Goal: Transaction & Acquisition: Purchase product/service

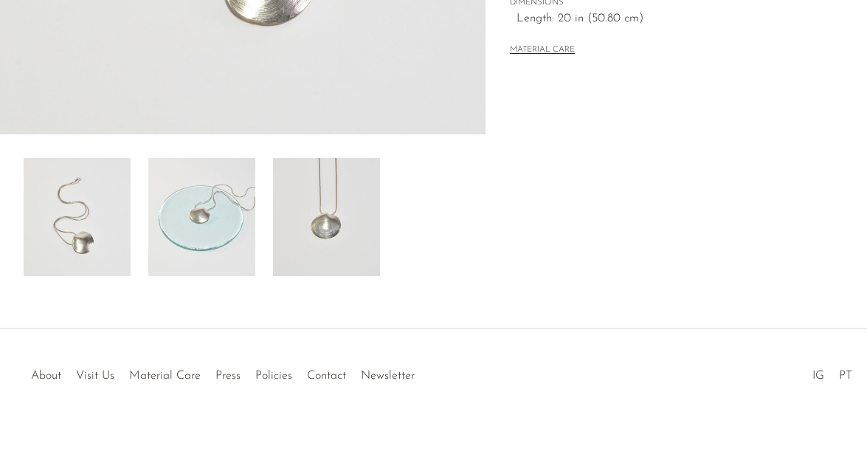
scroll to position [487, 0]
click at [325, 219] on img at bounding box center [326, 217] width 107 height 118
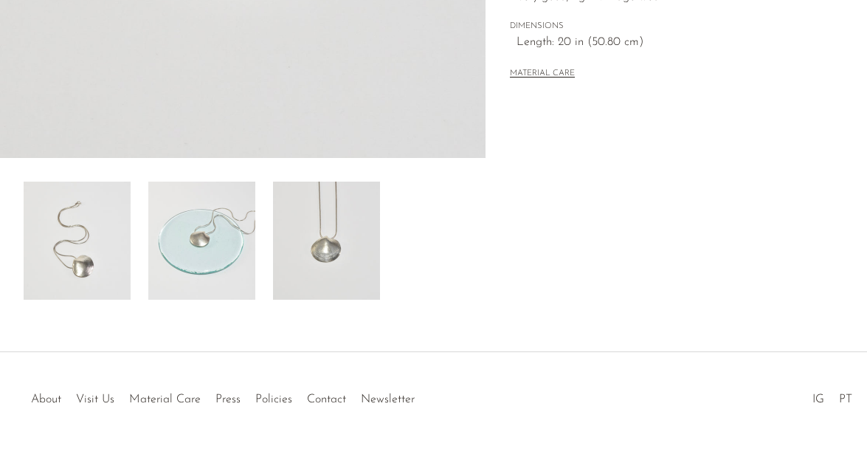
scroll to position [474, 0]
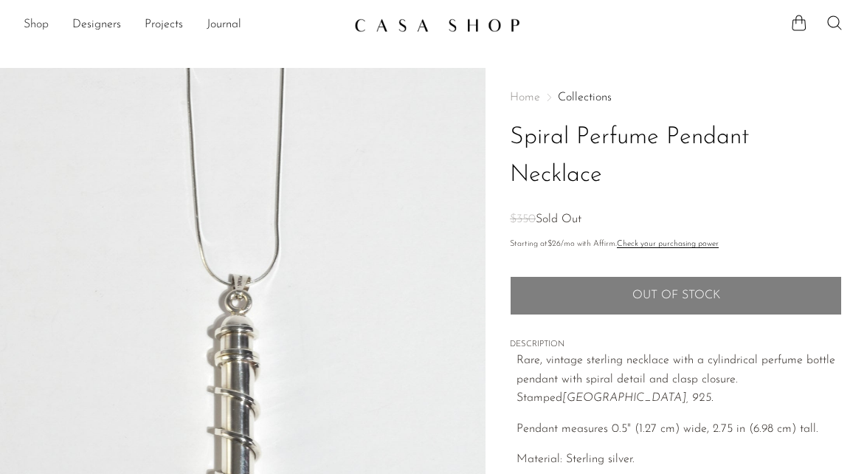
click at [33, 22] on link "Shop" at bounding box center [36, 24] width 25 height 19
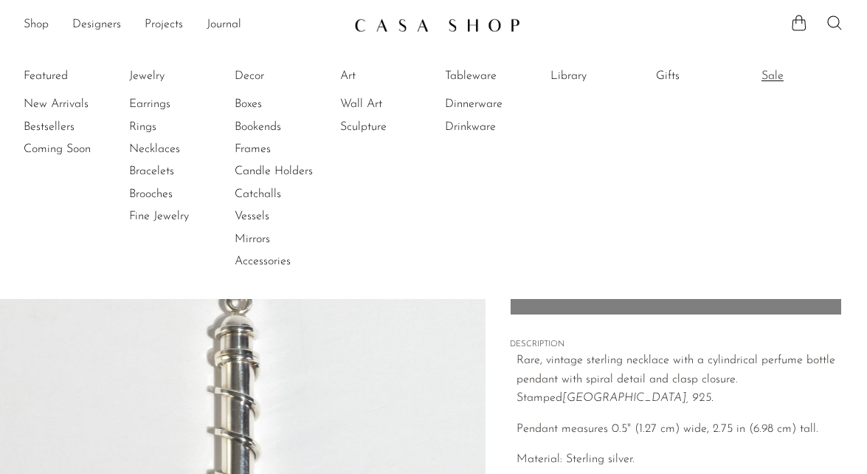
click at [775, 73] on link "Sale" at bounding box center [816, 76] width 111 height 16
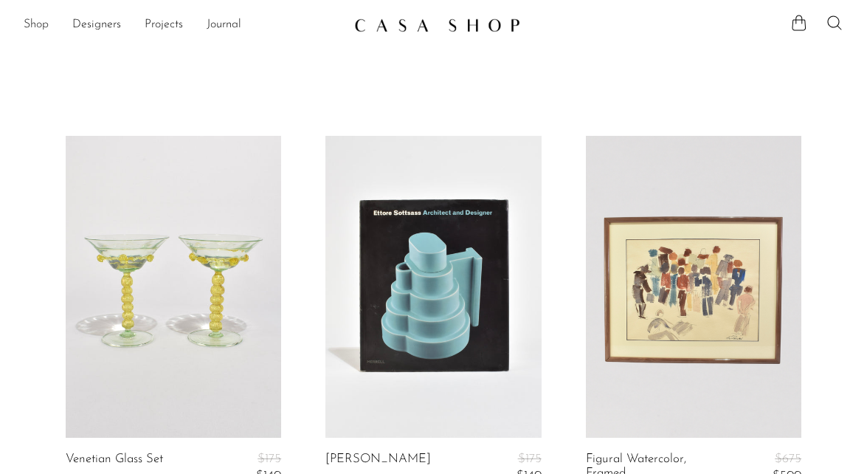
click at [42, 19] on link "Shop" at bounding box center [36, 24] width 25 height 19
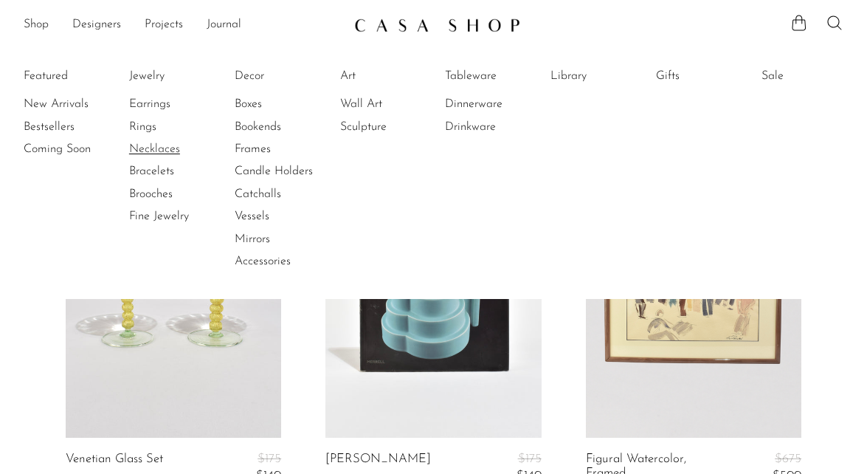
click at [148, 151] on link "Necklaces" at bounding box center [184, 149] width 111 height 16
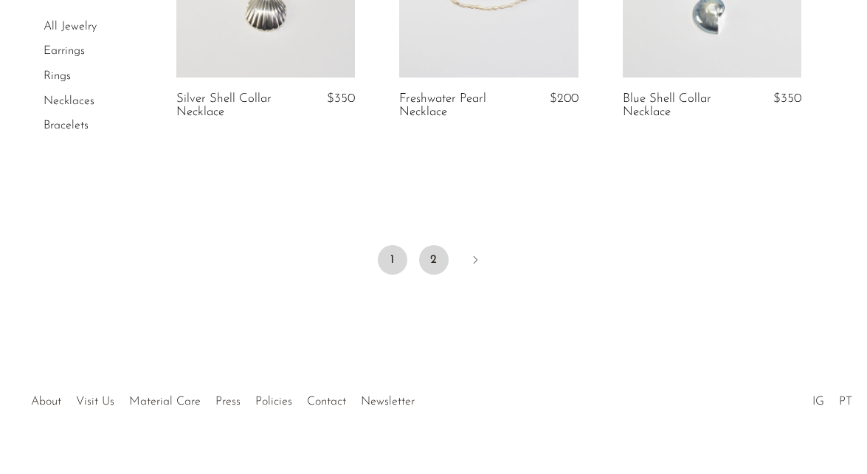
click at [446, 255] on link "2" at bounding box center [434, 260] width 30 height 30
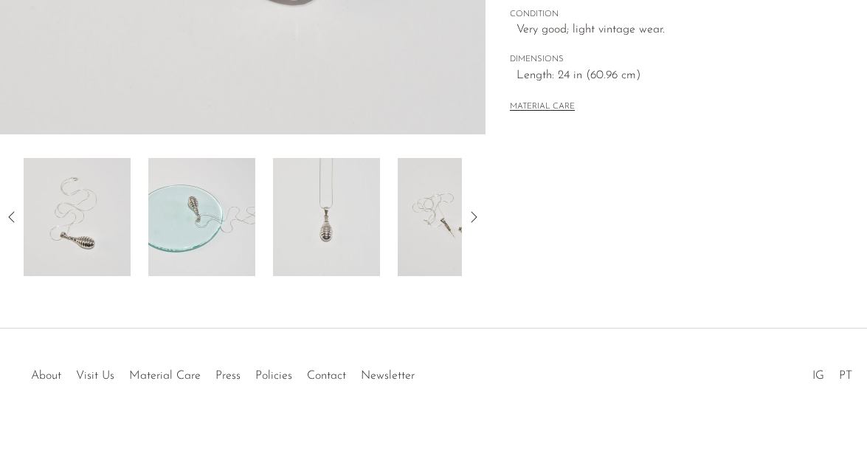
scroll to position [487, 0]
click at [348, 224] on img at bounding box center [326, 217] width 107 height 118
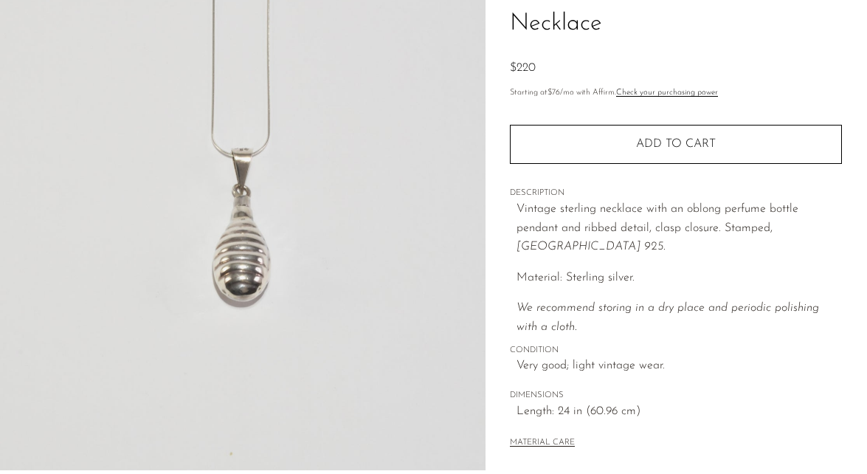
scroll to position [173, 0]
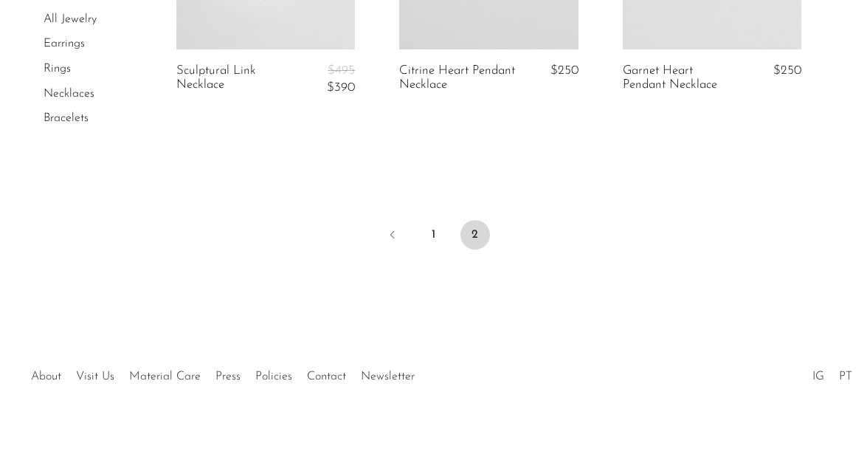
scroll to position [679, 0]
